Goal: Task Accomplishment & Management: Use online tool/utility

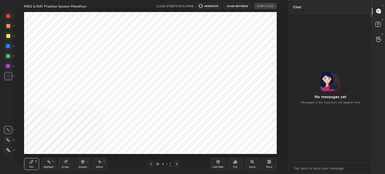
scroll to position [142, 269]
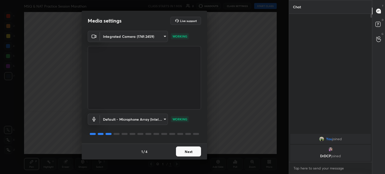
click at [197, 150] on button "Next" at bounding box center [188, 152] width 25 height 10
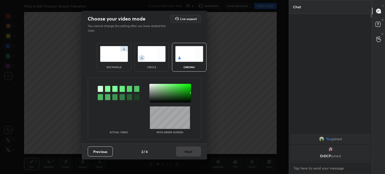
click at [153, 59] on img at bounding box center [152, 54] width 28 height 16
click at [152, 58] on img at bounding box center [152, 54] width 28 height 16
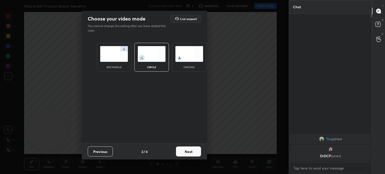
click at [185, 147] on button "Next" at bounding box center [188, 152] width 25 height 10
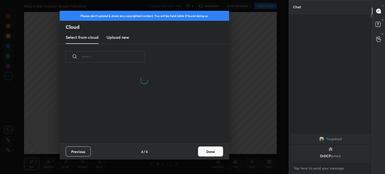
scroll to position [74, 161]
click at [209, 155] on button "Done" at bounding box center [210, 152] width 25 height 10
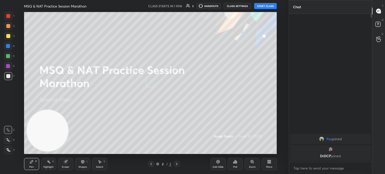
click at [36, 124] on video at bounding box center [48, 131] width 42 height 42
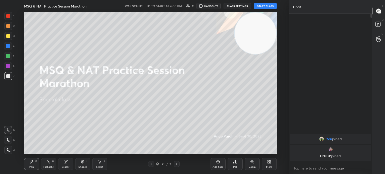
click at [267, 6] on button "START CLASS" at bounding box center [265, 6] width 23 height 6
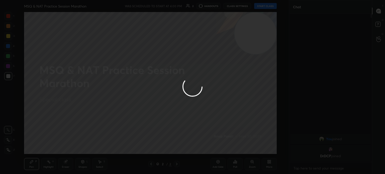
type textarea "x"
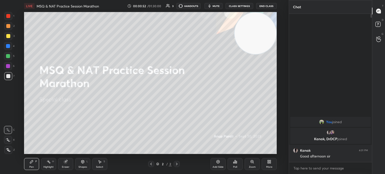
click at [216, 6] on span "mute" at bounding box center [215, 6] width 7 height 4
click at [268, 164] on icon at bounding box center [269, 162] width 4 height 4
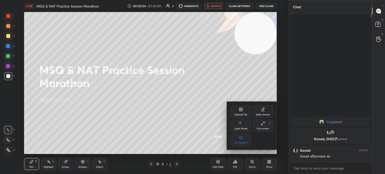
click at [244, 105] on div "Upload File Slide theme Light Mode Full screen F Live Support" at bounding box center [252, 126] width 50 height 48
click at [244, 107] on div "Upload File" at bounding box center [241, 112] width 20 height 12
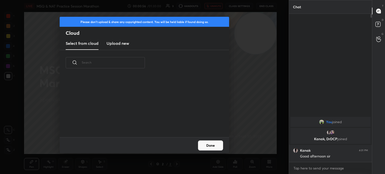
scroll to position [62, 161]
click at [122, 46] on h3 "Upload new" at bounding box center [117, 43] width 23 height 6
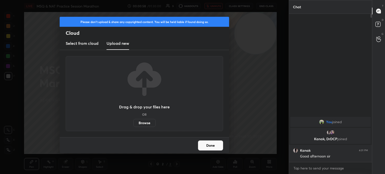
click at [211, 144] on button "Done" at bounding box center [210, 146] width 25 height 10
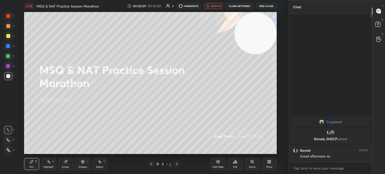
click at [212, 144] on button "Done" at bounding box center [210, 146] width 25 height 10
click at [215, 8] on button "unmute" at bounding box center [213, 6] width 18 height 6
click at [215, 2] on div "LIVE MSQ & NAT Practice Session Marathon 00:01:00 / 01:30:00 3 HANDOUTS mute CL…" at bounding box center [150, 6] width 253 height 12
click at [215, 8] on button "mute" at bounding box center [213, 6] width 18 height 6
click at [221, 6] on span "unmute" at bounding box center [215, 6] width 11 height 4
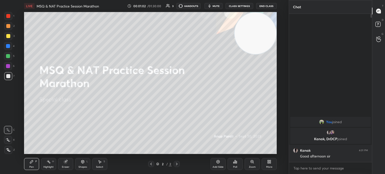
click at [270, 165] on div "More" at bounding box center [269, 164] width 15 height 12
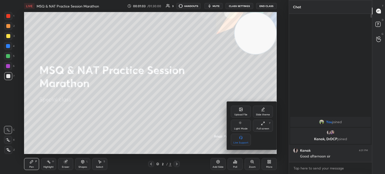
click at [236, 108] on div "Upload File" at bounding box center [241, 112] width 20 height 12
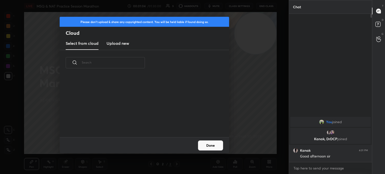
click at [117, 41] on h3 "Upload new" at bounding box center [117, 43] width 23 height 6
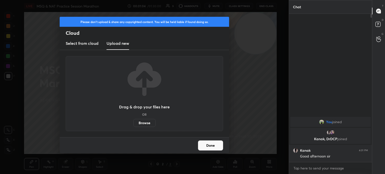
click at [140, 122] on label "Browse" at bounding box center [144, 123] width 22 height 8
click at [133, 122] on input "Browse" at bounding box center [133, 123] width 0 height 8
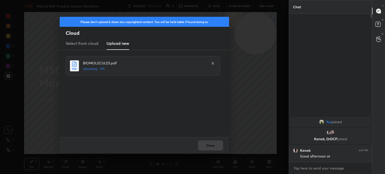
click at [209, 148] on div "Done" at bounding box center [144, 145] width 169 height 16
click at [210, 148] on div "Done" at bounding box center [144, 145] width 169 height 16
click at [210, 149] on div "Done" at bounding box center [144, 145] width 169 height 16
click at [209, 148] on div "Done" at bounding box center [144, 145] width 169 height 16
click at [210, 147] on div "Done" at bounding box center [144, 145] width 169 height 16
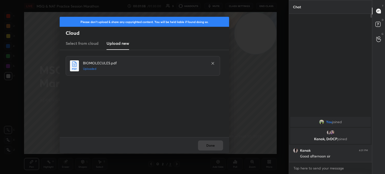
click at [210, 146] on div "Done" at bounding box center [144, 145] width 169 height 16
click at [211, 144] on button "Done" at bounding box center [210, 146] width 25 height 10
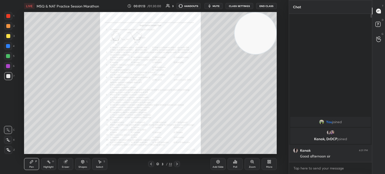
click at [177, 165] on icon at bounding box center [177, 164] width 4 height 4
click at [179, 163] on div at bounding box center [177, 164] width 6 height 6
click at [176, 164] on icon at bounding box center [177, 164] width 4 height 4
click at [178, 163] on icon at bounding box center [177, 164] width 4 height 4
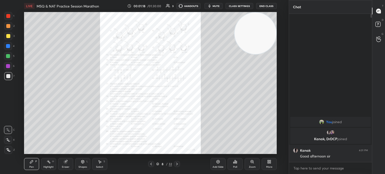
click at [177, 163] on icon at bounding box center [177, 164] width 4 height 4
click at [178, 163] on icon at bounding box center [177, 164] width 4 height 4
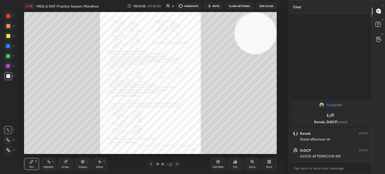
click at [178, 163] on icon at bounding box center [177, 164] width 4 height 4
click at [177, 161] on div "Pen P Highlight H Eraser Shapes L Select S 13 / 32 Add Slide Poll Zoom More" at bounding box center [150, 164] width 253 height 20
click at [177, 160] on div "Pen P Highlight H Eraser Shapes L Select S 13 / 32 Add Slide Poll Zoom More" at bounding box center [150, 164] width 253 height 20
click at [154, 164] on div "13 / 32" at bounding box center [164, 164] width 32 height 6
click at [151, 163] on icon at bounding box center [151, 164] width 4 height 4
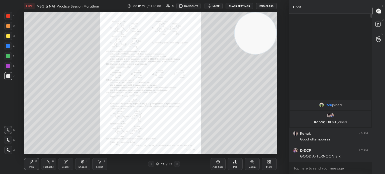
click at [151, 163] on icon at bounding box center [151, 164] width 4 height 4
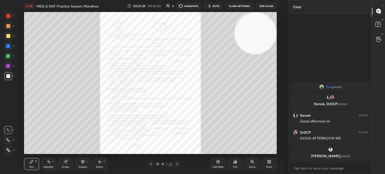
click at [152, 162] on icon at bounding box center [151, 164] width 4 height 4
click at [252, 164] on icon at bounding box center [252, 162] width 4 height 4
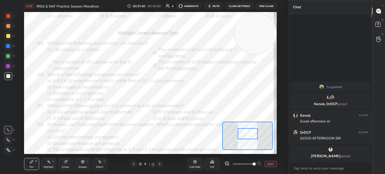
click at [7, 15] on div at bounding box center [8, 16] width 4 height 4
click at [10, 16] on div at bounding box center [8, 16] width 4 height 4
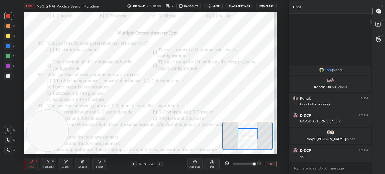
click at [68, 165] on div "Eraser" at bounding box center [65, 164] width 15 height 12
click at [69, 164] on div "Eraser" at bounding box center [65, 164] width 15 height 12
click at [24, 164] on div "Pen P" at bounding box center [31, 164] width 15 height 12
click at [27, 163] on div "Pen P" at bounding box center [31, 164] width 15 height 12
click at [30, 163] on icon at bounding box center [32, 162] width 4 height 4
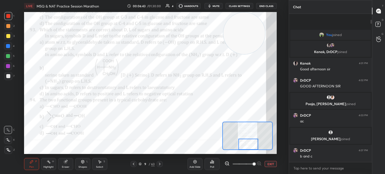
click at [142, 164] on div "9 / 63" at bounding box center [147, 164] width 16 height 5
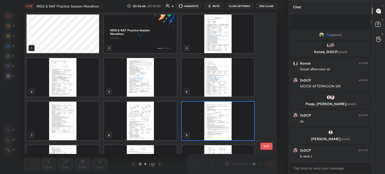
scroll to position [141, 250]
click at [225, 127] on img "grid" at bounding box center [217, 121] width 72 height 39
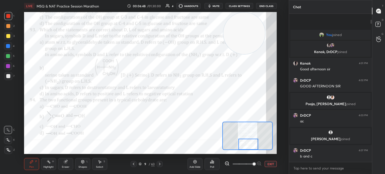
click at [161, 164] on icon at bounding box center [160, 164] width 4 height 4
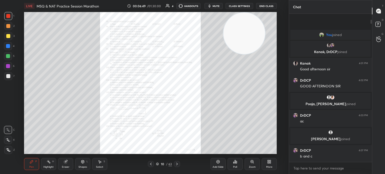
click at [253, 164] on icon at bounding box center [252, 162] width 4 height 4
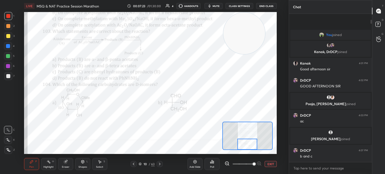
click at [162, 163] on div at bounding box center [160, 164] width 6 height 6
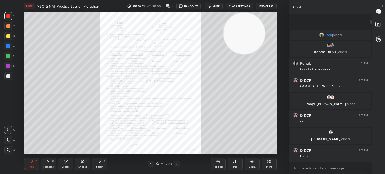
click at [251, 163] on icon at bounding box center [252, 162] width 4 height 4
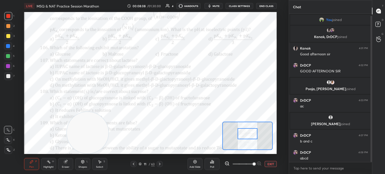
scroll to position [2, 0]
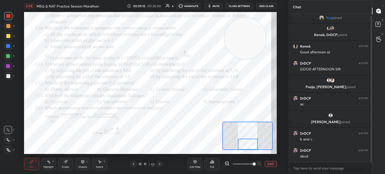
click at [159, 164] on icon at bounding box center [160, 164] width 4 height 4
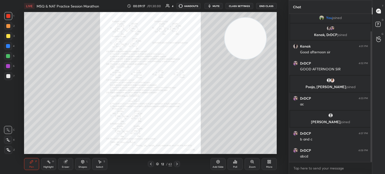
click at [252, 164] on icon at bounding box center [252, 162] width 4 height 4
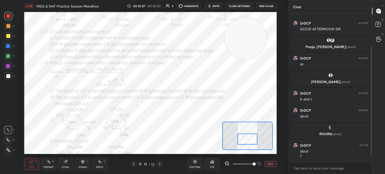
scroll to position [59, 0]
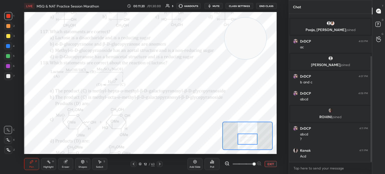
click at [272, 164] on button "EXIT" at bounding box center [271, 164] width 12 height 6
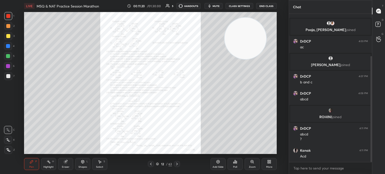
click at [271, 161] on div "More" at bounding box center [269, 164] width 15 height 12
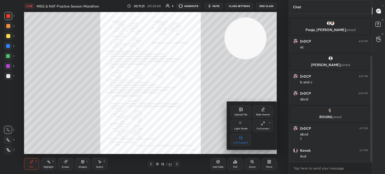
click at [241, 109] on icon at bounding box center [240, 109] width 3 height 3
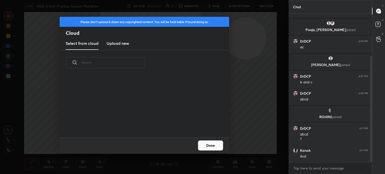
scroll to position [62, 161]
click at [116, 40] on h3 "Upload new" at bounding box center [117, 43] width 23 height 6
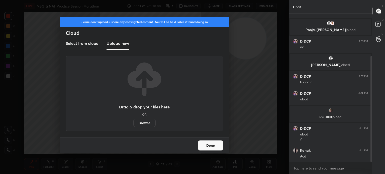
click at [140, 122] on label "Browse" at bounding box center [144, 123] width 22 height 8
click at [133, 122] on input "Browse" at bounding box center [133, 123] width 0 height 8
click at [107, 25] on div "Please don't upload & share any copyrighted content. You will be held liable if…" at bounding box center [144, 22] width 169 height 10
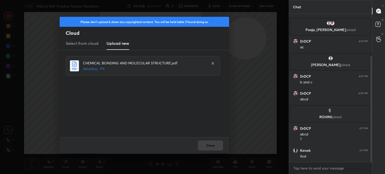
click at [210, 137] on div "CHEMICAL BONDING AND MOLECULAR STRUCTURE.pdf Uploading... 9%" at bounding box center [144, 93] width 169 height 87
click at [212, 138] on div "Done" at bounding box center [144, 145] width 169 height 16
click at [211, 138] on div "Done" at bounding box center [144, 145] width 169 height 16
click at [212, 140] on div "Done" at bounding box center [144, 145] width 169 height 16
click at [212, 143] on div "Done" at bounding box center [144, 145] width 169 height 16
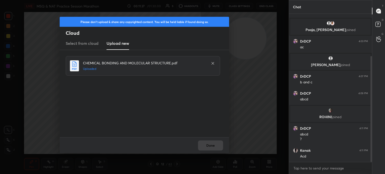
click at [212, 144] on div "Done" at bounding box center [144, 145] width 169 height 16
click at [213, 146] on button "Done" at bounding box center [210, 146] width 25 height 10
click at [213, 147] on button "Done" at bounding box center [210, 146] width 25 height 10
click at [212, 146] on button "Done" at bounding box center [210, 146] width 25 height 10
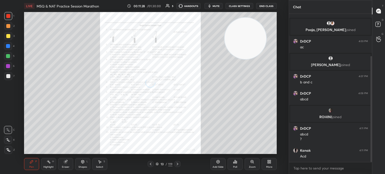
click at [178, 163] on icon at bounding box center [177, 164] width 4 height 4
click at [178, 164] on icon at bounding box center [177, 164] width 4 height 4
click at [176, 164] on icon at bounding box center [177, 164] width 4 height 4
click at [177, 164] on icon at bounding box center [177, 164] width 4 height 4
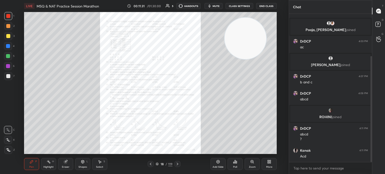
click at [177, 164] on icon at bounding box center [177, 164] width 4 height 4
click at [178, 164] on icon at bounding box center [177, 164] width 4 height 4
click at [178, 163] on icon at bounding box center [177, 164] width 4 height 4
click at [179, 164] on icon at bounding box center [177, 164] width 4 height 4
click at [180, 165] on div at bounding box center [177, 164] width 6 height 6
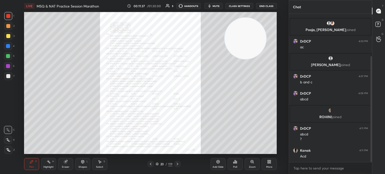
click at [179, 162] on icon at bounding box center [177, 164] width 4 height 4
click at [179, 161] on div at bounding box center [177, 164] width 6 height 6
click at [180, 162] on div "25 / 119" at bounding box center [163, 164] width 93 height 6
click at [179, 163] on icon at bounding box center [177, 164] width 4 height 4
click at [178, 162] on div at bounding box center [177, 164] width 6 height 6
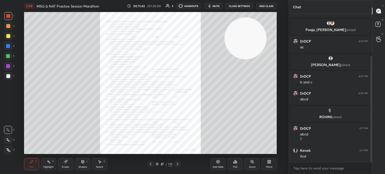
click at [253, 164] on div "Zoom" at bounding box center [252, 164] width 15 height 12
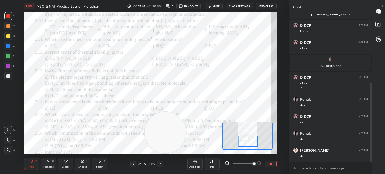
scroll to position [128, 0]
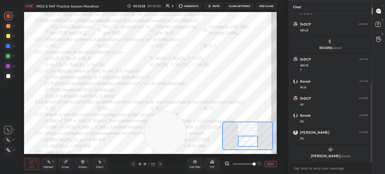
click at [327, 154] on div "Sayak joined" at bounding box center [330, 153] width 80 height 16
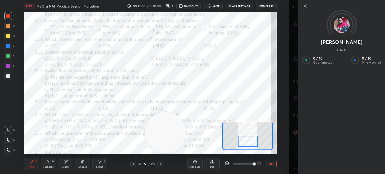
click at [304, 7] on icon at bounding box center [305, 6] width 6 height 6
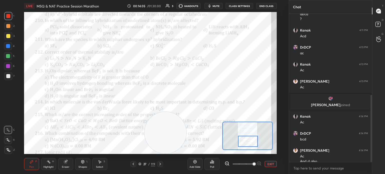
scroll to position [184, 0]
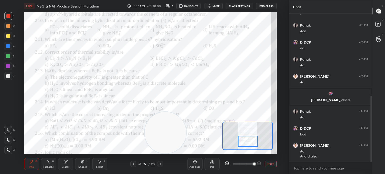
click at [5, 45] on div at bounding box center [8, 46] width 8 height 8
click at [10, 45] on div at bounding box center [8, 46] width 8 height 8
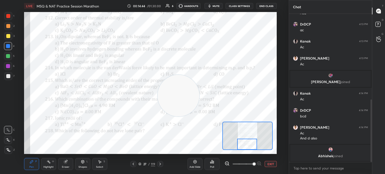
click at [161, 164] on icon at bounding box center [160, 164] width 4 height 4
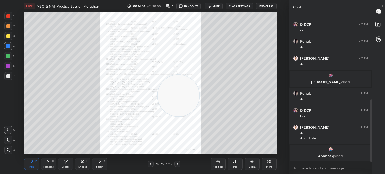
click at [252, 164] on div "Zoom" at bounding box center [252, 164] width 15 height 12
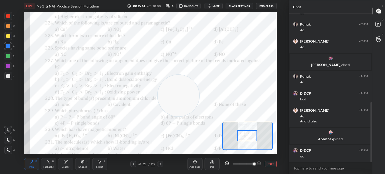
scroll to position [237, 0]
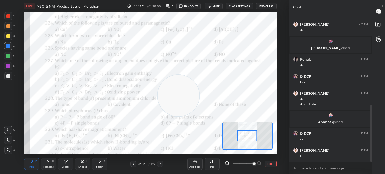
click at [68, 165] on div "Eraser" at bounding box center [65, 164] width 15 height 12
click at [23, 170] on div "LIVE MSQ & NAT Practice Session Marathon 00:16:13 / 01:30:00 6 HANDOUTS mute CL…" at bounding box center [150, 87] width 269 height 174
click at [29, 168] on div "Pen P" at bounding box center [31, 164] width 15 height 12
click at [28, 168] on div "Pen P" at bounding box center [31, 164] width 15 height 12
click at [66, 166] on div "Eraser" at bounding box center [66, 167] width 8 height 3
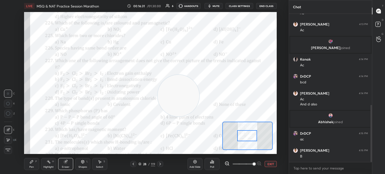
click at [32, 170] on div "Pen P" at bounding box center [31, 164] width 15 height 12
click at [8, 18] on div at bounding box center [8, 16] width 8 height 8
click at [10, 15] on div at bounding box center [8, 16] width 8 height 8
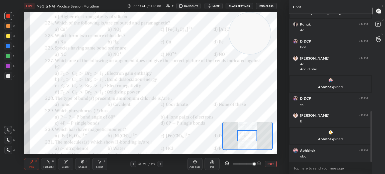
scroll to position [285, 0]
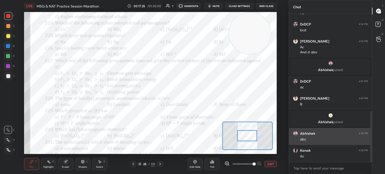
click at [303, 138] on div "abc" at bounding box center [334, 139] width 68 height 5
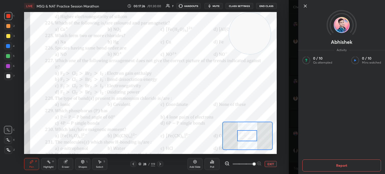
click at [304, 8] on icon at bounding box center [305, 6] width 6 height 6
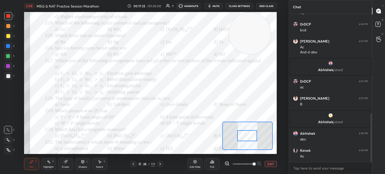
scroll to position [302, 0]
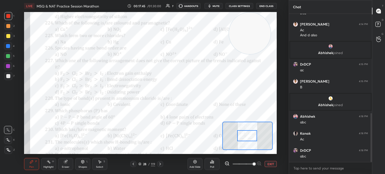
click at [68, 161] on div "Eraser" at bounding box center [65, 164] width 15 height 12
click at [69, 160] on div "Eraser" at bounding box center [65, 164] width 15 height 12
click at [36, 164] on div "Pen P" at bounding box center [31, 164] width 15 height 12
click at [9, 46] on div at bounding box center [8, 46] width 4 height 4
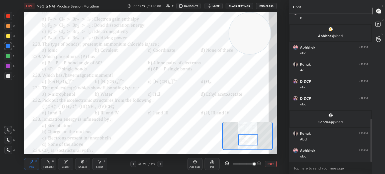
scroll to position [363, 0]
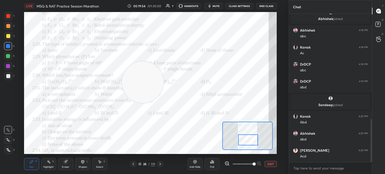
click at [14, 16] on div "1" at bounding box center [9, 16] width 10 height 8
click at [12, 17] on div "1" at bounding box center [9, 16] width 10 height 8
click at [51, 163] on div "Highlight H" at bounding box center [48, 164] width 15 height 12
click at [54, 162] on div "Highlight H" at bounding box center [48, 164] width 15 height 12
click at [32, 166] on div "Pen" at bounding box center [31, 167] width 5 height 3
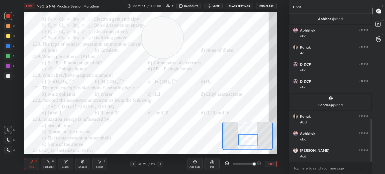
click at [35, 165] on div "Pen P" at bounding box center [31, 164] width 15 height 12
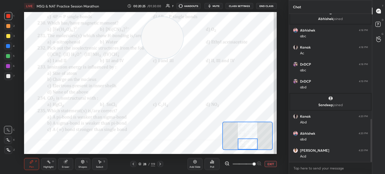
click at [32, 158] on div "Pen P Highlight H Eraser Shapes L Select S 28 / 119 Add Slide Poll EXIT" at bounding box center [150, 164] width 253 height 20
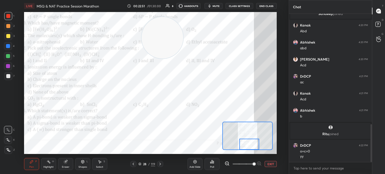
scroll to position [434, 0]
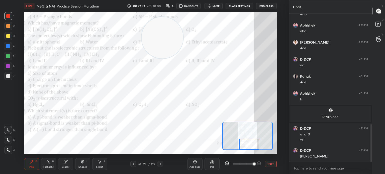
click at [63, 166] on div "Eraser" at bounding box center [66, 167] width 8 height 3
click at [65, 163] on icon at bounding box center [65, 161] width 3 height 3
click at [28, 167] on div "Pen P" at bounding box center [31, 164] width 15 height 12
click at [26, 165] on div "Pen P" at bounding box center [31, 164] width 15 height 12
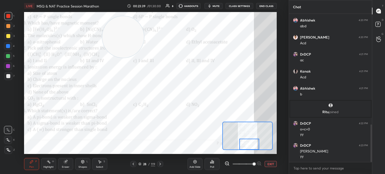
click at [160, 165] on icon at bounding box center [160, 164] width 4 height 4
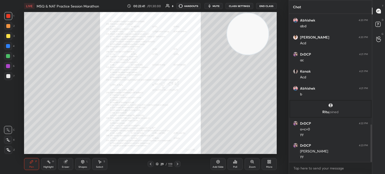
click at [251, 165] on div "Zoom" at bounding box center [252, 164] width 15 height 12
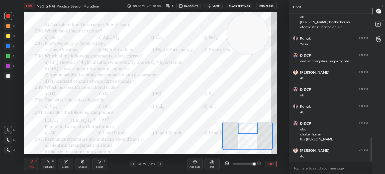
scroll to position [740, 0]
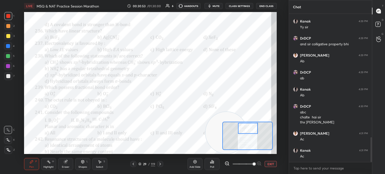
click at [68, 163] on div "Eraser" at bounding box center [65, 164] width 15 height 12
click at [67, 163] on icon at bounding box center [65, 161] width 3 height 3
click at [5, 151] on span "Erase all" at bounding box center [8, 150] width 8 height 4
click at [8, 151] on div "1 2 3 4 5 6 7 C X Z C X Z E E Erase all H H" at bounding box center [8, 83] width 16 height 142
click at [34, 168] on div "Pen P" at bounding box center [31, 164] width 15 height 12
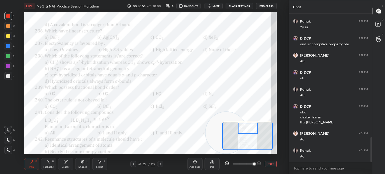
click at [4, 15] on div at bounding box center [8, 16] width 8 height 8
click at [6, 15] on div at bounding box center [8, 16] width 8 height 8
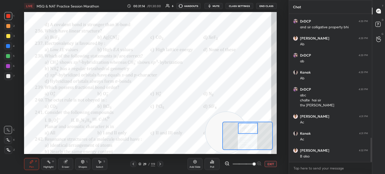
click at [69, 165] on div "Eraser" at bounding box center [65, 164] width 15 height 12
click at [67, 162] on icon at bounding box center [66, 162] width 4 height 4
click at [35, 170] on div "Pen P Highlight H Eraser Shapes L Select S 29 / 119 Add Slide Poll EXIT" at bounding box center [150, 164] width 253 height 20
click at [35, 167] on div "Pen P" at bounding box center [31, 164] width 15 height 12
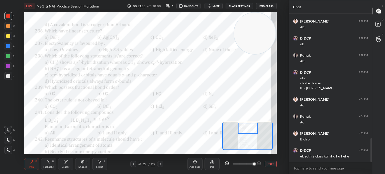
click at [8, 47] on div at bounding box center [8, 46] width 4 height 4
click at [9, 47] on div at bounding box center [8, 46] width 4 height 4
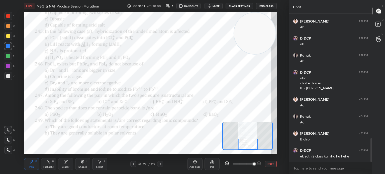
click at [161, 168] on div "Pen P Highlight H Eraser Shapes L Select S 29 / 119 Add Slide Poll EXIT" at bounding box center [150, 164] width 253 height 20
click at [160, 165] on icon at bounding box center [160, 164] width 4 height 4
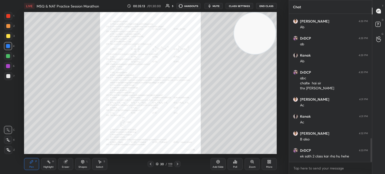
click at [252, 164] on div "Zoom" at bounding box center [252, 164] width 15 height 12
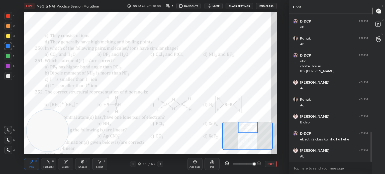
scroll to position [597, 0]
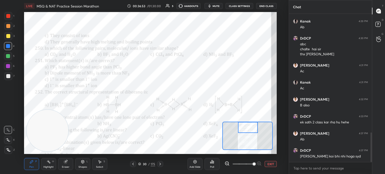
click at [51, 169] on div "Highlight H" at bounding box center [48, 164] width 15 height 12
click at [53, 166] on div "Highlight" at bounding box center [48, 167] width 10 height 3
click at [37, 169] on div "Pen P" at bounding box center [31, 164] width 15 height 12
click at [35, 168] on div "Pen P" at bounding box center [31, 164] width 15 height 12
click at [18, 42] on div "Setting up your live class Congratulations on completing 6 years with Unacademy…" at bounding box center [150, 83] width 269 height 142
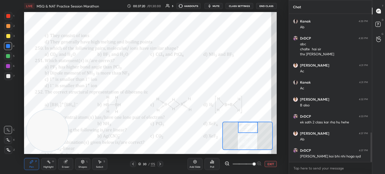
click at [11, 14] on div at bounding box center [8, 16] width 8 height 8
click at [12, 16] on div at bounding box center [8, 16] width 8 height 8
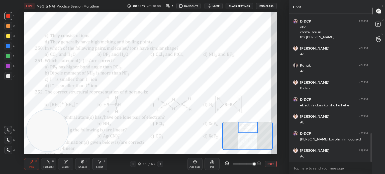
click at [219, 6] on span "mute" at bounding box center [215, 6] width 7 height 4
click at [219, 5] on span "unmute" at bounding box center [215, 6] width 11 height 4
click at [67, 164] on icon at bounding box center [66, 162] width 4 height 4
click at [9, 142] on icon at bounding box center [8, 140] width 4 height 4
click at [33, 168] on div "Pen" at bounding box center [31, 167] width 5 height 3
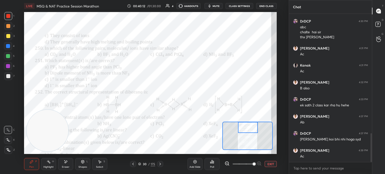
click at [7, 46] on div at bounding box center [8, 46] width 4 height 4
click at [8, 48] on div at bounding box center [8, 46] width 4 height 4
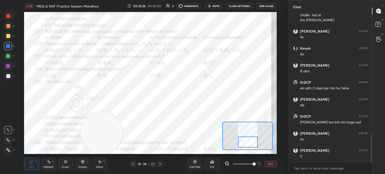
scroll to position [648, 0]
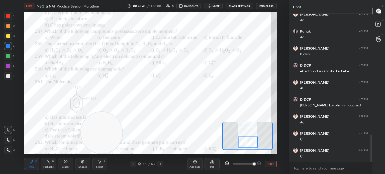
click at [4, 15] on div "1 2 3 4 5 6 7 C X Z E E Erase all H H" at bounding box center [8, 83] width 16 height 142
click at [8, 18] on div at bounding box center [8, 16] width 4 height 4
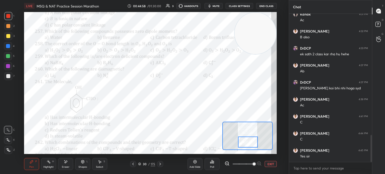
click at [7, 46] on div at bounding box center [8, 46] width 4 height 4
click at [8, 47] on div at bounding box center [8, 46] width 4 height 4
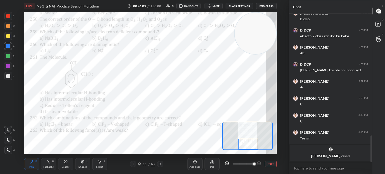
scroll to position [582, 0]
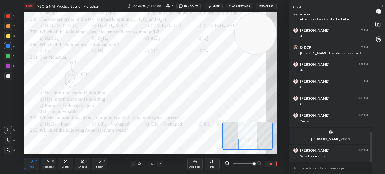
click at [10, 17] on div at bounding box center [8, 16] width 4 height 4
click at [331, 135] on div "[PERSON_NAME] joined" at bounding box center [330, 136] width 80 height 16
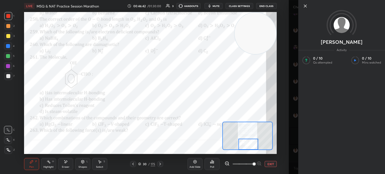
click at [307, 7] on icon at bounding box center [305, 6] width 6 height 6
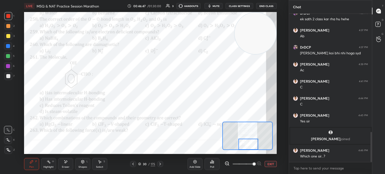
click at [217, 8] on button "mute" at bounding box center [213, 6] width 18 height 6
click at [216, 7] on span "unmute" at bounding box center [215, 6] width 11 height 4
click at [249, 146] on div at bounding box center [248, 144] width 20 height 11
click at [162, 164] on div at bounding box center [160, 164] width 6 height 6
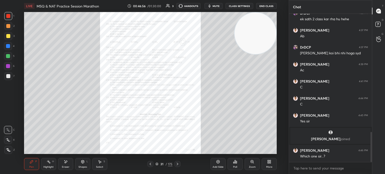
click at [251, 161] on icon at bounding box center [252, 161] width 3 height 3
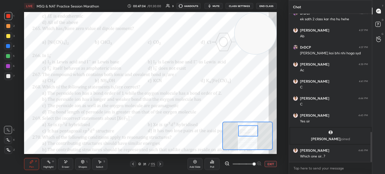
click at [250, 48] on video at bounding box center [256, 34] width 42 height 42
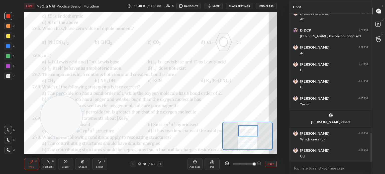
click at [10, 15] on div at bounding box center [8, 16] width 4 height 4
click at [11, 15] on div at bounding box center [8, 16] width 8 height 8
click at [12, 129] on div "C" at bounding box center [9, 130] width 11 height 8
click at [12, 128] on div "C" at bounding box center [9, 130] width 11 height 8
click at [65, 163] on icon at bounding box center [65, 162] width 3 height 3
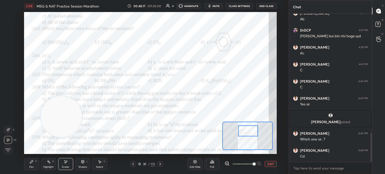
click at [62, 160] on div "Eraser" at bounding box center [65, 164] width 15 height 12
click at [4, 146] on div "Erase all" at bounding box center [8, 150] width 9 height 8
click at [10, 148] on div "1 2 3 4 5 6 7 C X Z E E Erase all H H" at bounding box center [8, 83] width 16 height 142
click at [68, 164] on div "Eraser" at bounding box center [65, 164] width 15 height 12
click at [32, 168] on div "Pen" at bounding box center [31, 167] width 5 height 3
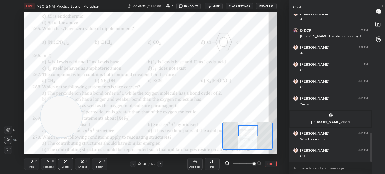
click at [34, 163] on div "Pen P" at bounding box center [31, 164] width 15 height 12
click at [14, 52] on div "4" at bounding box center [9, 47] width 11 height 10
click at [11, 47] on div at bounding box center [8, 46] width 8 height 8
click at [8, 16] on div at bounding box center [8, 16] width 4 height 4
click at [9, 16] on div at bounding box center [8, 16] width 4 height 4
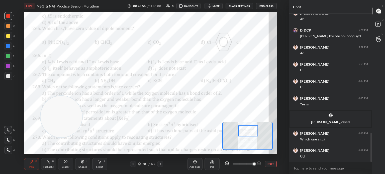
click at [10, 17] on div at bounding box center [8, 16] width 4 height 4
click at [10, 16] on div at bounding box center [8, 16] width 4 height 4
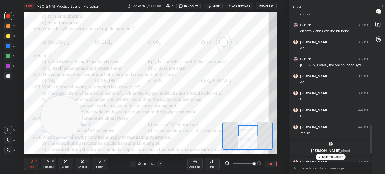
scroll to position [621, 0]
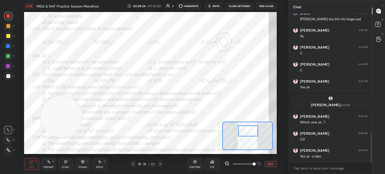
click at [214, 165] on div "Poll" at bounding box center [211, 164] width 15 height 12
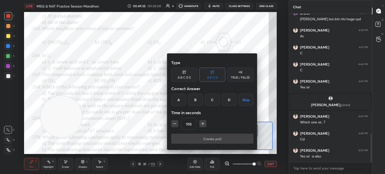
click at [206, 40] on div at bounding box center [192, 87] width 385 height 174
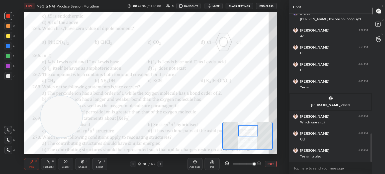
click at [218, 5] on span "mute" at bounding box center [215, 6] width 7 height 4
click at [237, 4] on button "CLASS SETTINGS" at bounding box center [240, 6] width 28 height 6
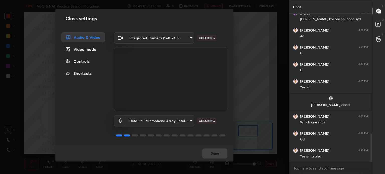
click at [162, 38] on body "1 2 3 4 5 6 7 C X Z E E Erase all H H LIVE MSQ & NAT Practice Session Marathon …" at bounding box center [192, 87] width 385 height 174
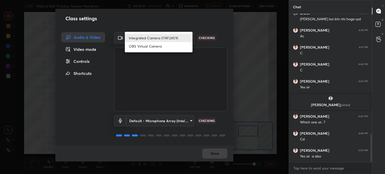
click at [160, 44] on li "OBS Virtual Camera" at bounding box center [159, 46] width 68 height 8
type input "68a8993dd87bda3d5b66c110c3b6a96e94b8352f026b6fb61be91fdecf3cec3e"
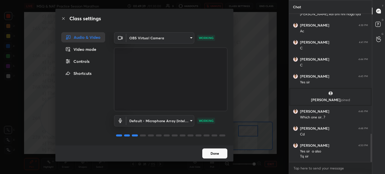
click at [215, 153] on button "Done" at bounding box center [214, 154] width 25 height 10
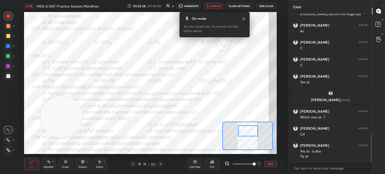
click at [245, 20] on icon at bounding box center [244, 19] width 4 height 4
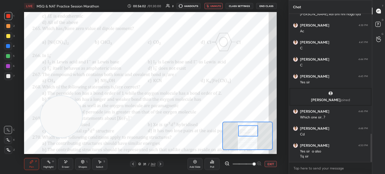
click at [217, 7] on span "unmute" at bounding box center [215, 6] width 11 height 4
click at [217, 7] on span "mute" at bounding box center [215, 6] width 7 height 4
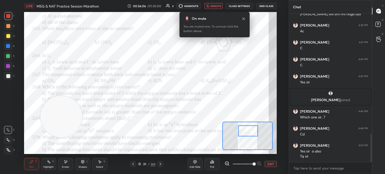
click at [232, 5] on button "CLASS SETTINGS" at bounding box center [240, 6] width 28 height 6
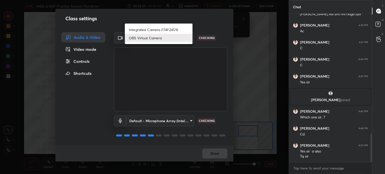
click at [184, 37] on body "1 2 3 4 5 6 7 C X Z E E Erase all H H LIVE MSQ & NAT Practice Session Marathon …" at bounding box center [192, 87] width 385 height 174
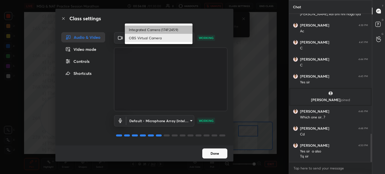
click at [179, 32] on li "Integrated Camera (174f:2459)" at bounding box center [159, 30] width 68 height 8
type input "508fb433e1996cd6e8905166ba7ed748c512908726d307d94b000c2f198a4065"
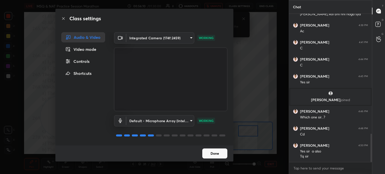
click at [214, 153] on button "Done" at bounding box center [214, 154] width 25 height 10
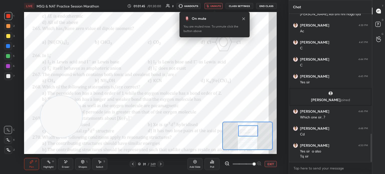
click at [246, 9] on button "CLASS SETTINGS" at bounding box center [240, 6] width 28 height 6
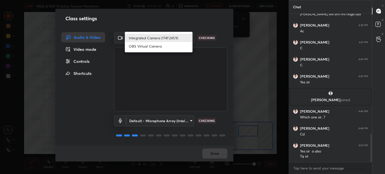
click at [173, 36] on body "1 2 3 4 5 6 7 C X Z E E Erase all H H LIVE MSQ & NAT Practice Session Marathon …" at bounding box center [192, 87] width 385 height 174
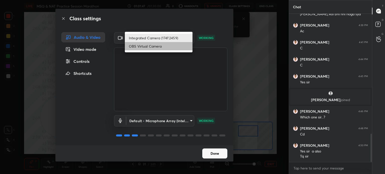
click at [162, 46] on li "OBS Virtual Camera" at bounding box center [159, 46] width 68 height 8
type input "68a8993dd87bda3d5b66c110c3b6a96e94b8352f026b6fb61be91fdecf3cec3e"
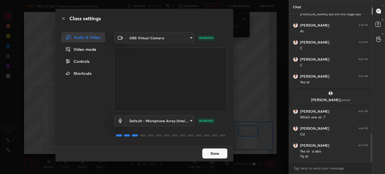
click at [210, 152] on button "Done" at bounding box center [214, 154] width 25 height 10
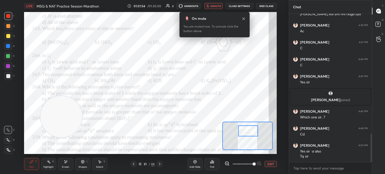
click at [244, 20] on icon at bounding box center [244, 19] width 4 height 4
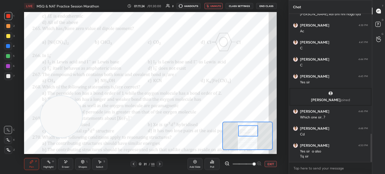
click at [262, 4] on button "End Class" at bounding box center [266, 6] width 21 height 6
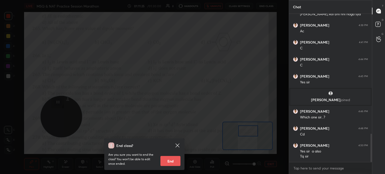
click at [172, 159] on button "End" at bounding box center [170, 161] width 20 height 10
type textarea "x"
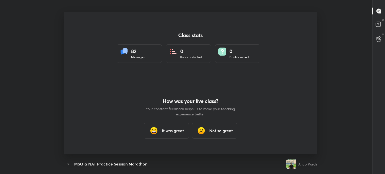
scroll to position [0, 0]
